Goal: Transaction & Acquisition: Purchase product/service

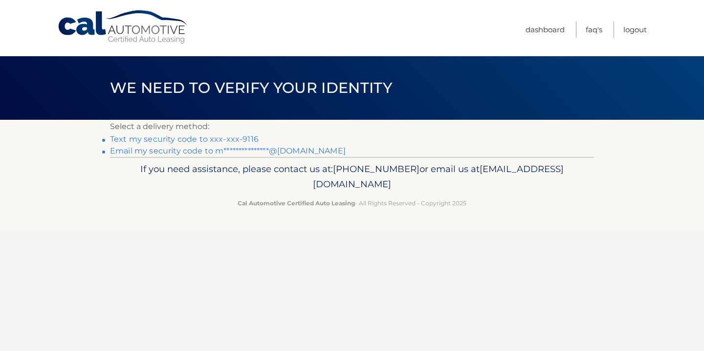
click at [135, 141] on link "Text my security code to xxx-xxx-9116" at bounding box center [184, 139] width 149 height 9
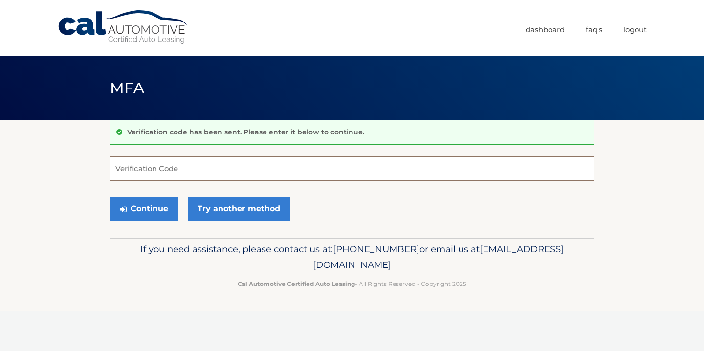
click at [141, 173] on input "Verification Code" at bounding box center [352, 169] width 484 height 24
type input "000909"
click at [135, 204] on button "Continue" at bounding box center [144, 209] width 68 height 24
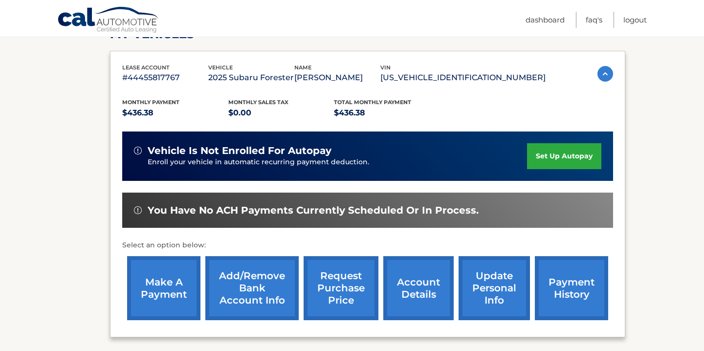
scroll to position [162, 0]
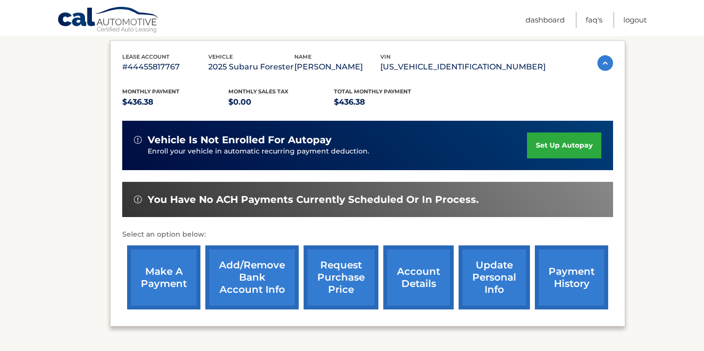
click at [162, 281] on link "make a payment" at bounding box center [163, 278] width 73 height 64
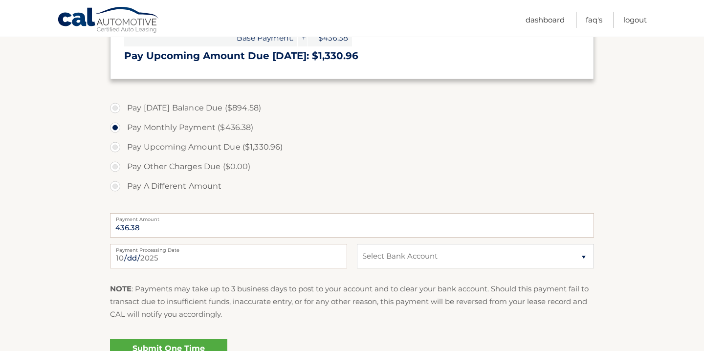
scroll to position [329, 0]
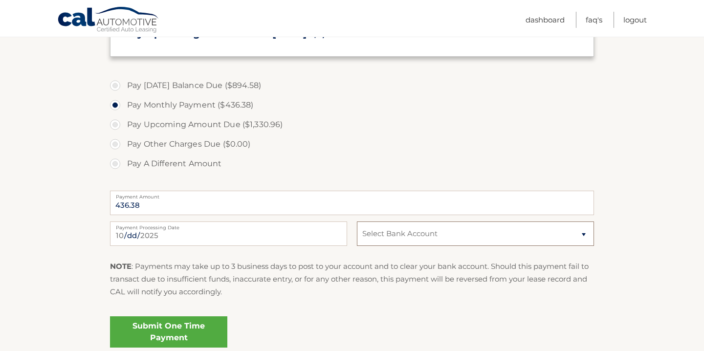
click at [412, 237] on select "Select Bank Account payment JPMORGAN CHASE BANK, NA *****2753 Checking JPMORGAN…" at bounding box center [475, 234] width 237 height 24
select select "ZjNkNTc2NDUtNjU2Mi00ZmMzLWJlOWQtNzViZTFiZDlhZjFl"
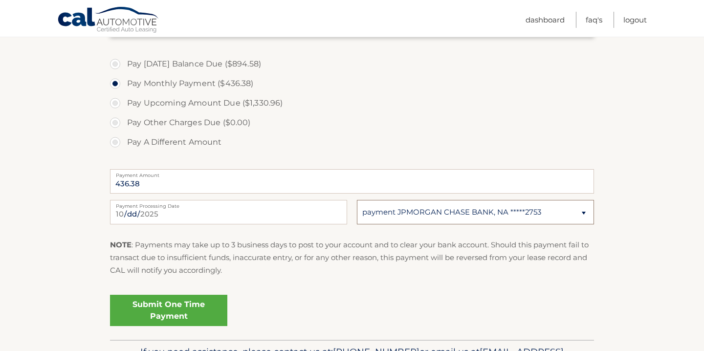
scroll to position [352, 0]
click at [177, 312] on link "Submit One Time Payment" at bounding box center [168, 309] width 117 height 31
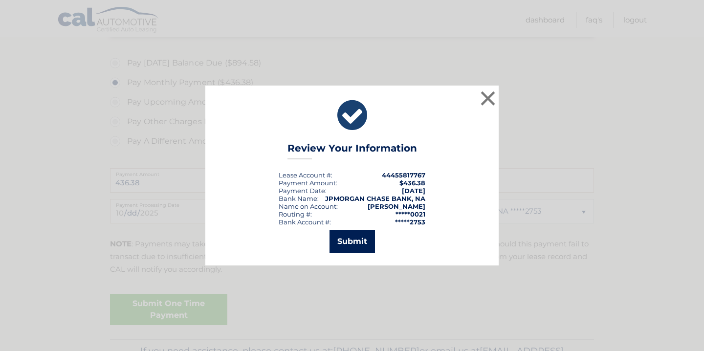
click at [360, 246] on button "Submit" at bounding box center [352, 241] width 45 height 23
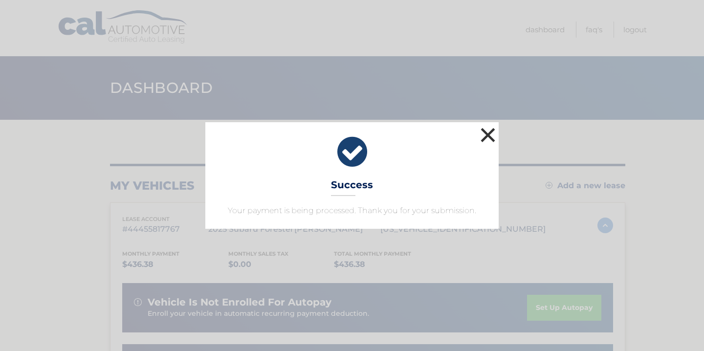
click at [491, 134] on button "×" at bounding box center [488, 135] width 20 height 20
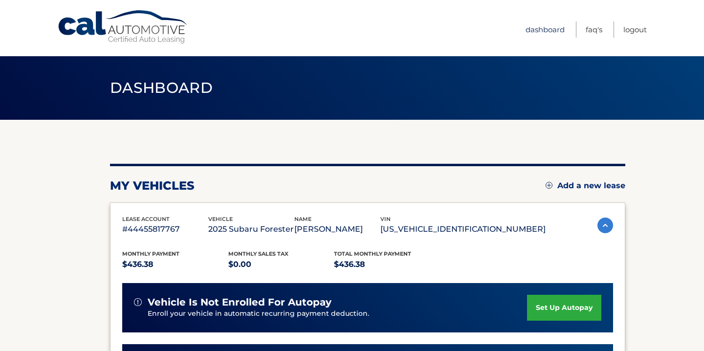
click at [533, 29] on link "Dashboard" at bounding box center [545, 30] width 39 height 16
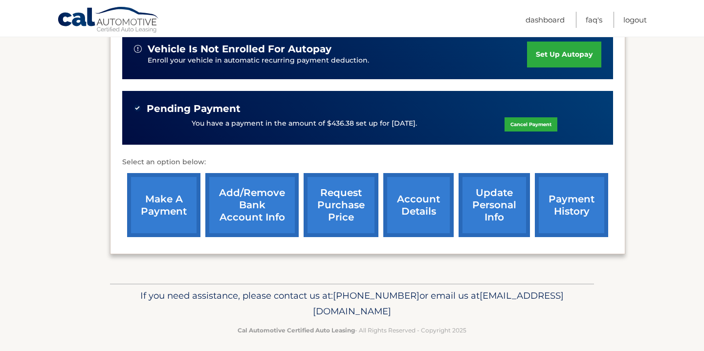
scroll to position [260, 0]
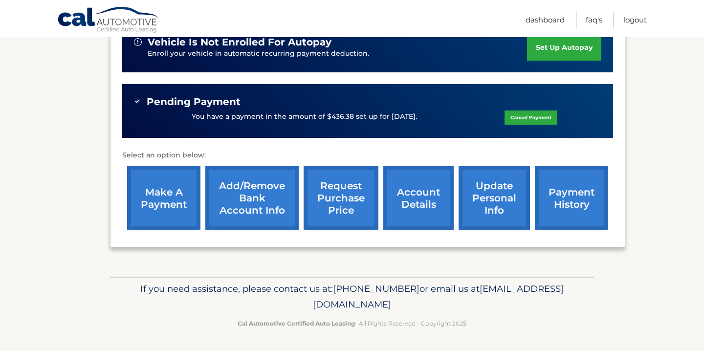
click at [430, 203] on link "account details" at bounding box center [419, 198] width 70 height 64
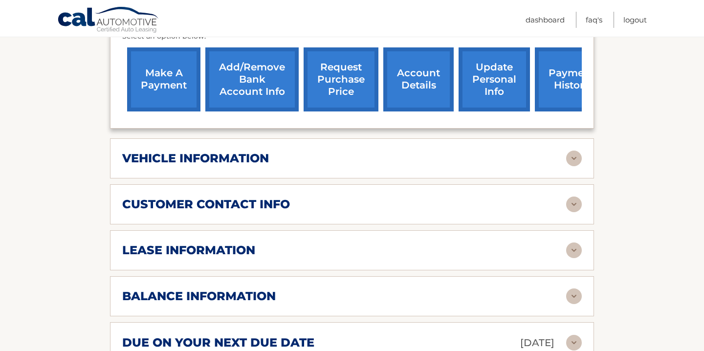
scroll to position [410, 0]
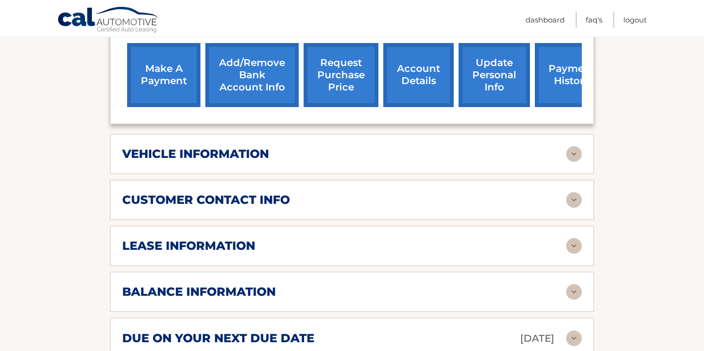
click at [166, 147] on h2 "vehicle information" at bounding box center [195, 154] width 147 height 15
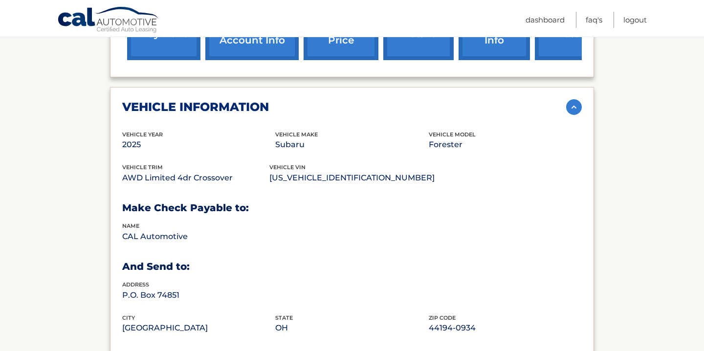
scroll to position [452, 0]
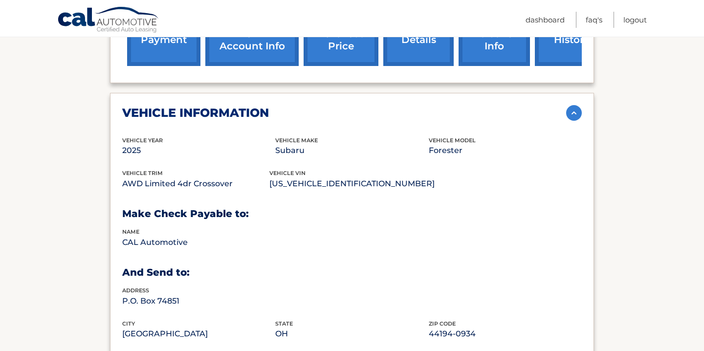
click at [189, 106] on h2 "vehicle information" at bounding box center [195, 113] width 147 height 15
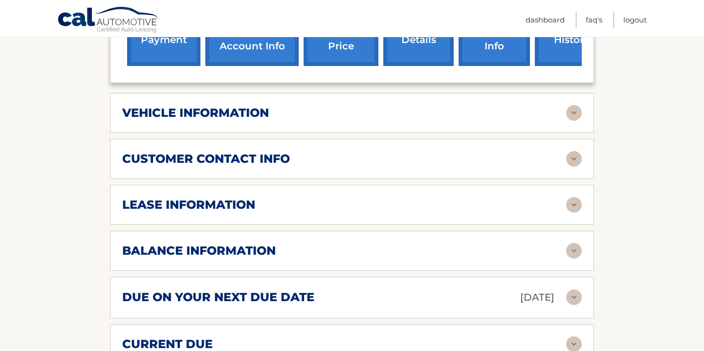
click at [186, 152] on h2 "customer contact info" at bounding box center [206, 159] width 168 height 15
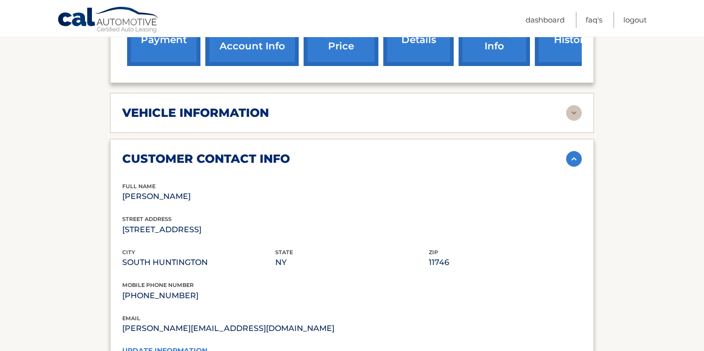
click at [186, 152] on h2 "customer contact info" at bounding box center [206, 159] width 168 height 15
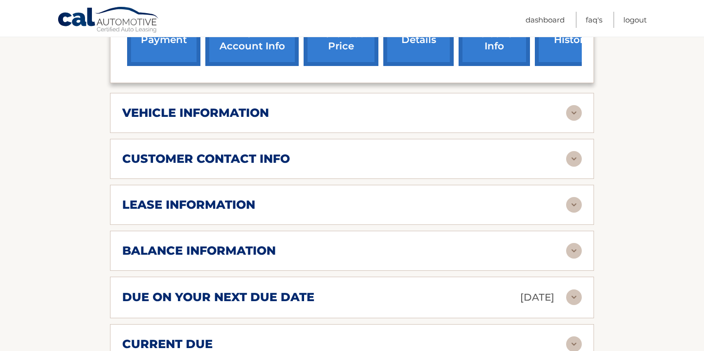
click at [184, 198] on h2 "lease information" at bounding box center [188, 205] width 133 height 15
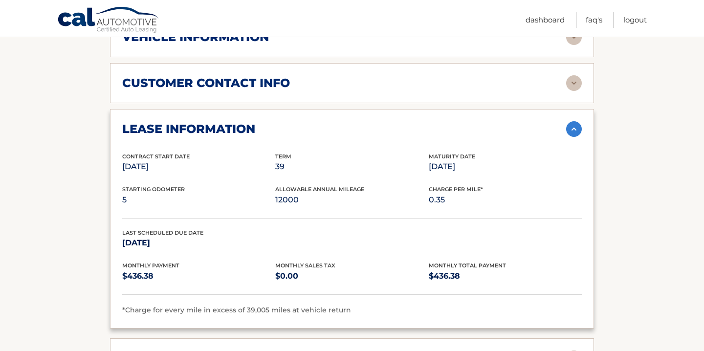
scroll to position [473, 0]
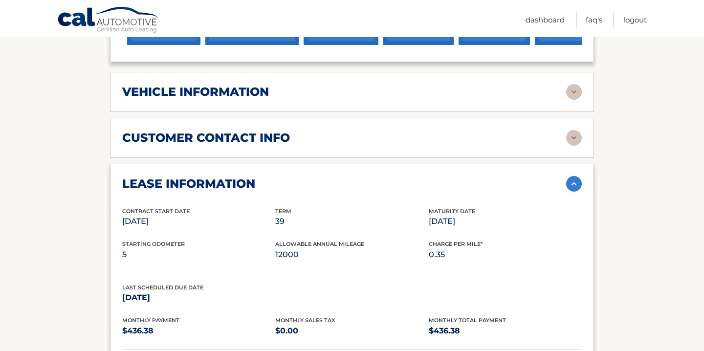
click at [176, 164] on div "lease information Contract Start Date Jan 29, 2025 Term 39 Maturity Date Apr 29…" at bounding box center [352, 274] width 484 height 220
click at [184, 177] on h2 "lease information" at bounding box center [188, 184] width 133 height 15
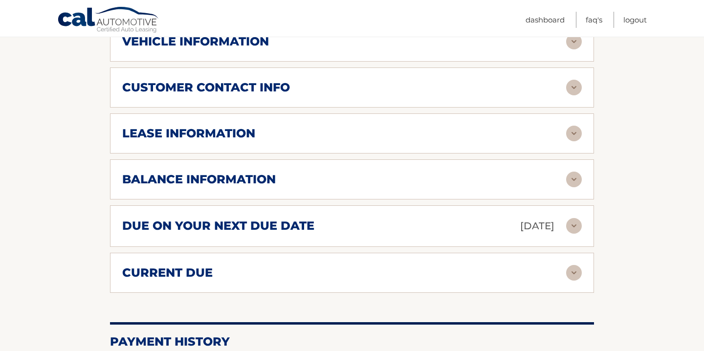
scroll to position [536, 0]
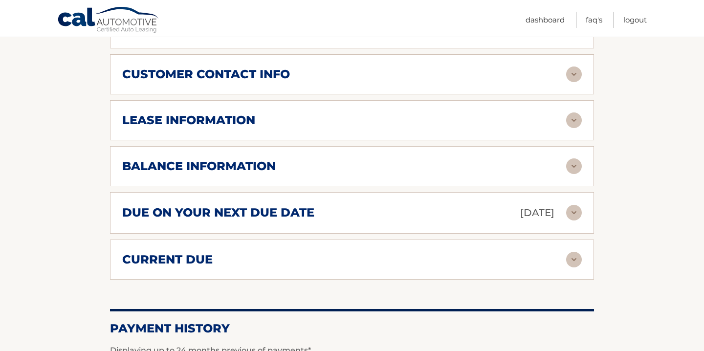
click at [184, 162] on div "balance information Payments Received 7 Payments Remaining 32 Next Payment will…" at bounding box center [352, 166] width 484 height 40
click at [192, 159] on h2 "balance information" at bounding box center [199, 166] width 154 height 15
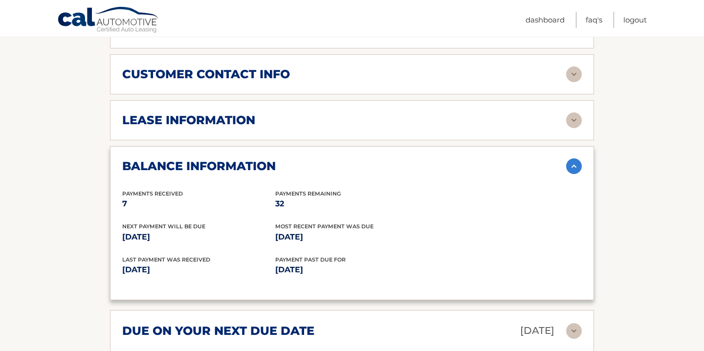
click at [192, 159] on h2 "balance information" at bounding box center [199, 166] width 154 height 15
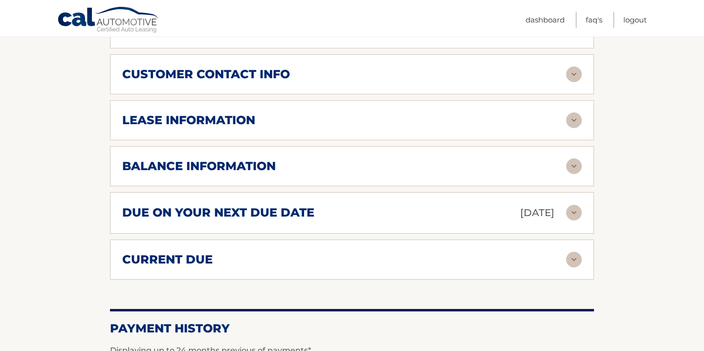
click at [176, 205] on h2 "due on your next due date" at bounding box center [218, 212] width 192 height 15
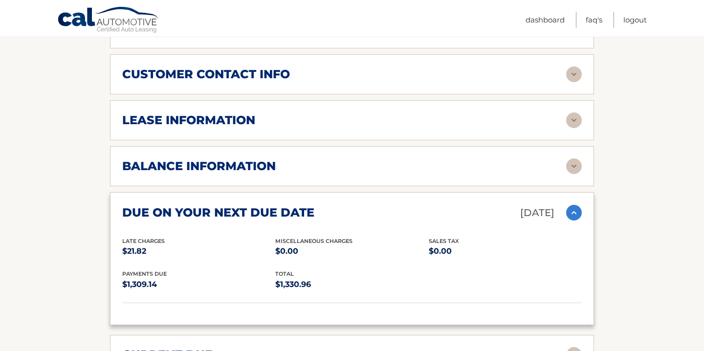
click at [176, 205] on h2 "due on your next due date" at bounding box center [218, 212] width 192 height 15
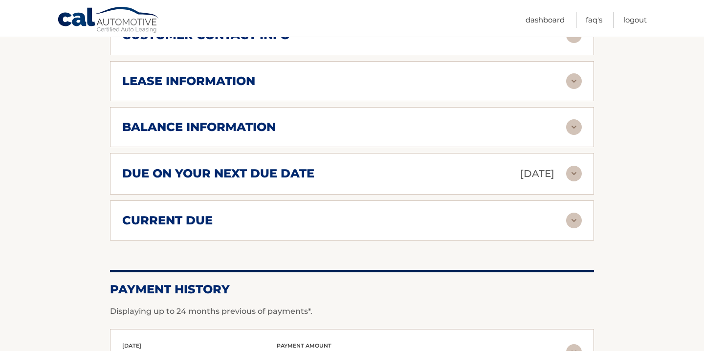
scroll to position [584, 0]
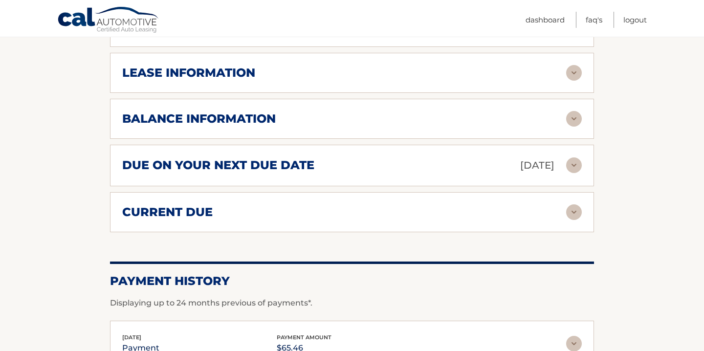
click at [174, 205] on h2 "current due" at bounding box center [167, 212] width 91 height 15
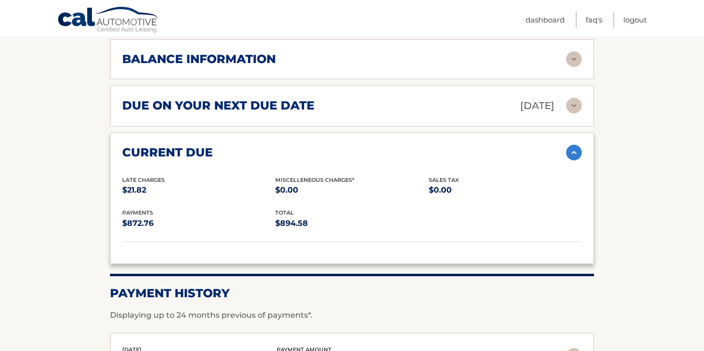
scroll to position [643, 0]
click at [160, 147] on div "current due Late Charges $21.82 Miscelleneous Charges* $0.00 Sales Tax $0.00 pa…" at bounding box center [352, 199] width 484 height 132
click at [165, 146] on h2 "current due" at bounding box center [167, 153] width 91 height 15
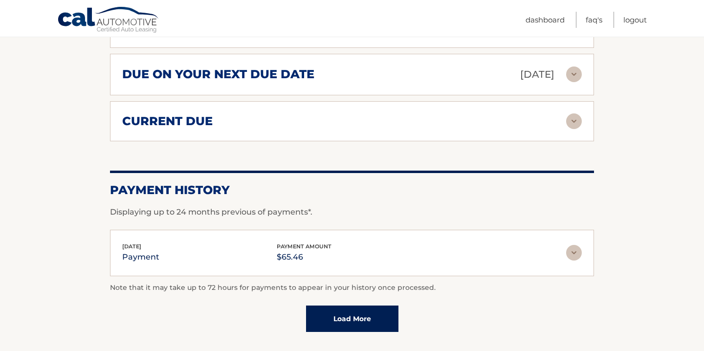
scroll to position [725, 0]
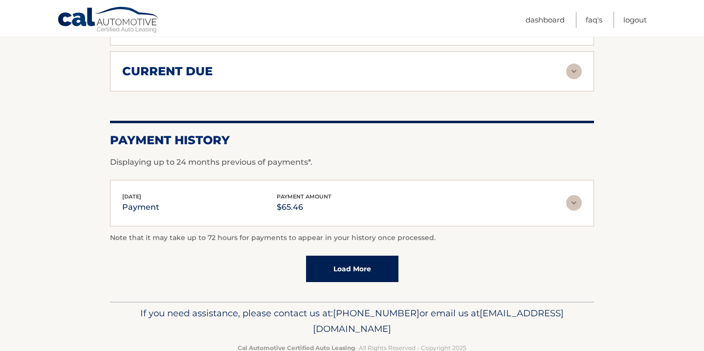
click at [175, 196] on div "Aug 15, 2025 payment payment amount $65.46" at bounding box center [344, 203] width 444 height 22
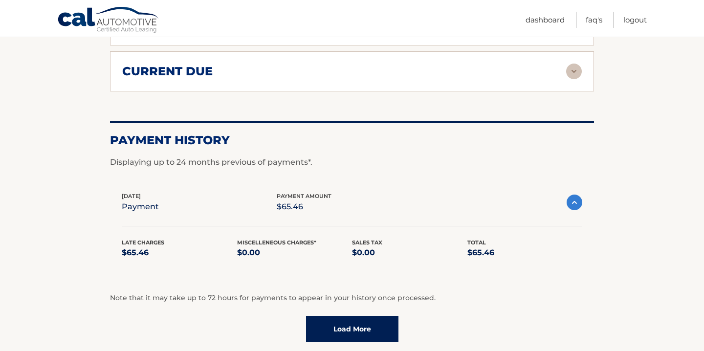
click at [175, 196] on div "Aug 15, 2025 payment payment amount $65.46" at bounding box center [344, 203] width 445 height 22
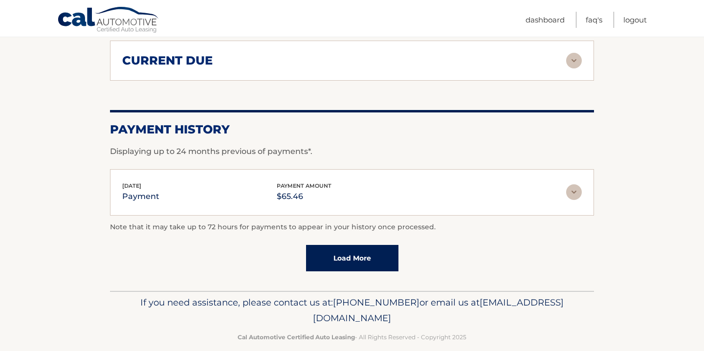
scroll to position [0, 0]
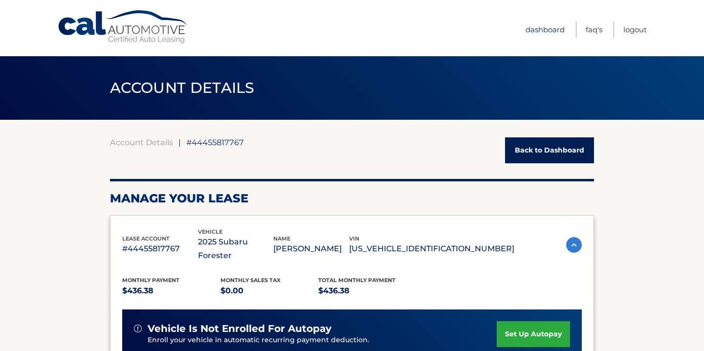
click at [535, 30] on link "Dashboard" at bounding box center [545, 30] width 39 height 16
